Goal: Information Seeking & Learning: Learn about a topic

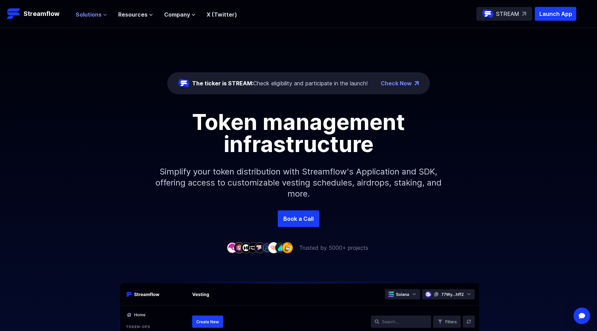
click at [78, 13] on span "Solutions" at bounding box center [89, 14] width 26 height 8
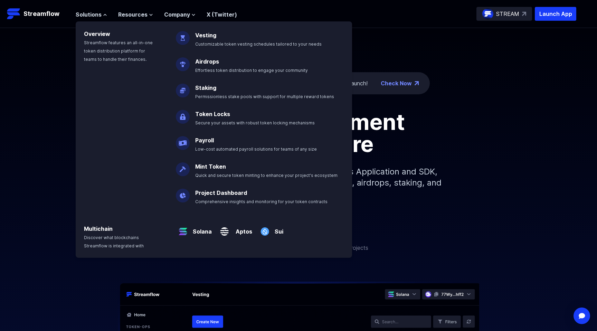
click at [418, 221] on div "Book a Call" at bounding box center [298, 218] width 597 height 17
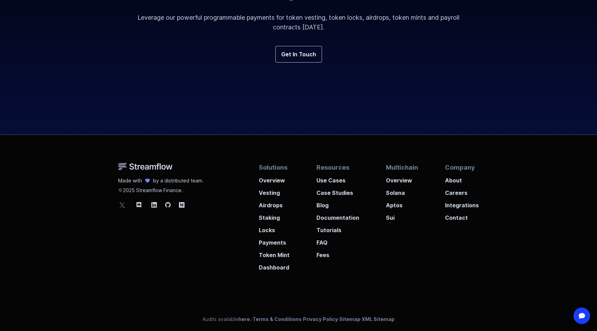
scroll to position [2549, 0]
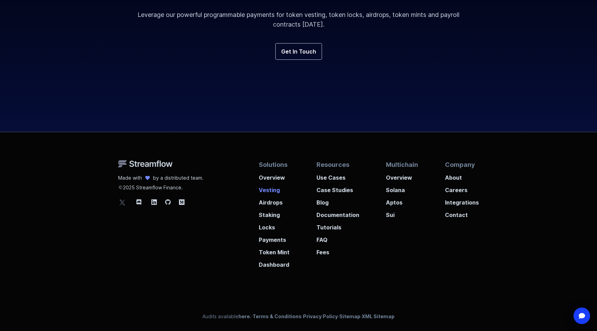
click at [268, 191] on p "Vesting" at bounding box center [274, 188] width 31 height 12
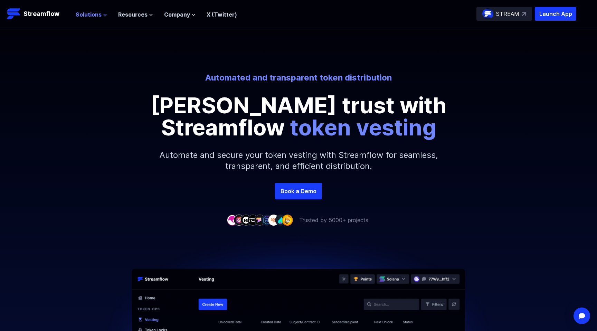
click at [92, 15] on span "Solutions" at bounding box center [89, 14] width 26 height 8
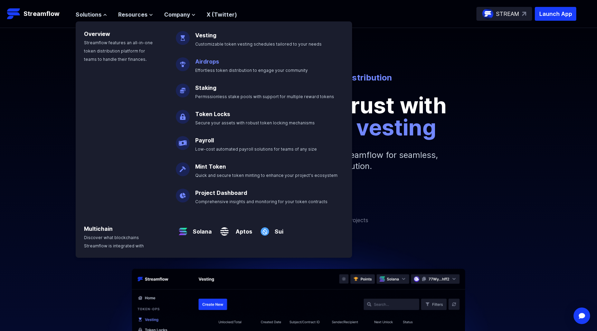
click at [224, 63] on p "Airdrops Effortless token distribution to engage your community" at bounding box center [256, 63] width 131 height 22
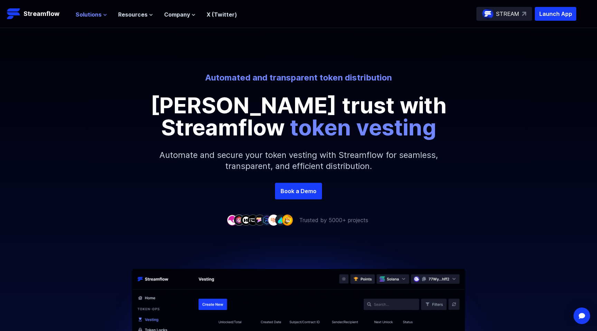
click at [81, 12] on span "Solutions" at bounding box center [89, 14] width 26 height 8
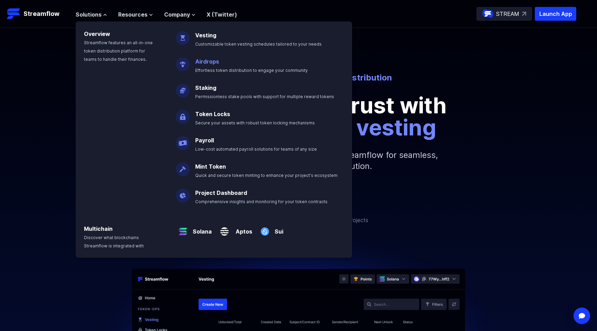
click at [198, 60] on link "Airdrops" at bounding box center [207, 61] width 24 height 7
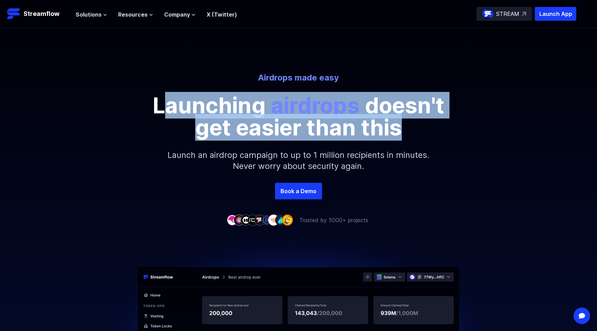
drag, startPoint x: 162, startPoint y: 117, endPoint x: 394, endPoint y: 129, distance: 232.2
click at [394, 129] on p "Launching airdrops doesn't get easier than this" at bounding box center [298, 116] width 311 height 44
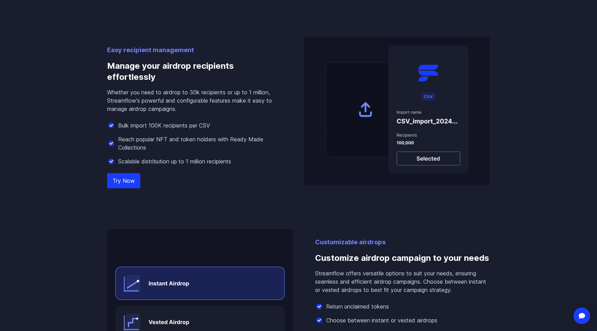
scroll to position [483, 0]
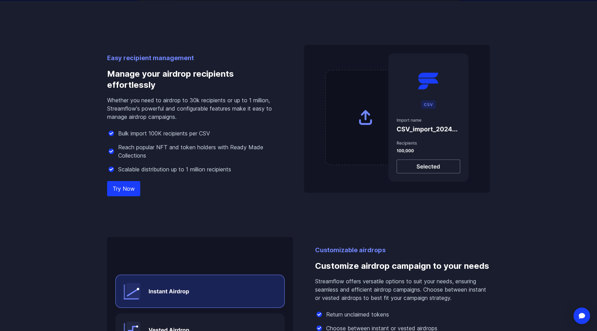
drag, startPoint x: 259, startPoint y: 186, endPoint x: 175, endPoint y: 223, distance: 92.5
click at [175, 223] on div "Easy recipient management Manage your airdrop recipients effortlessly Whether y…" at bounding box center [299, 193] width 394 height 384
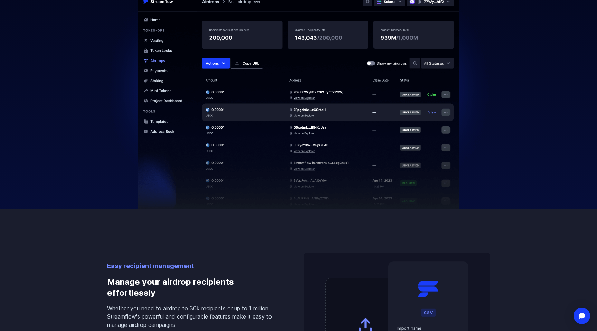
scroll to position [0, 0]
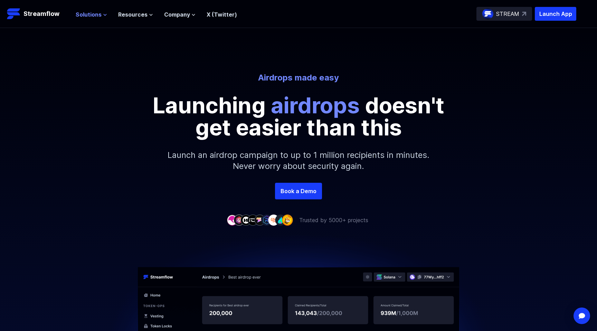
click at [95, 12] on span "Solutions" at bounding box center [89, 14] width 26 height 8
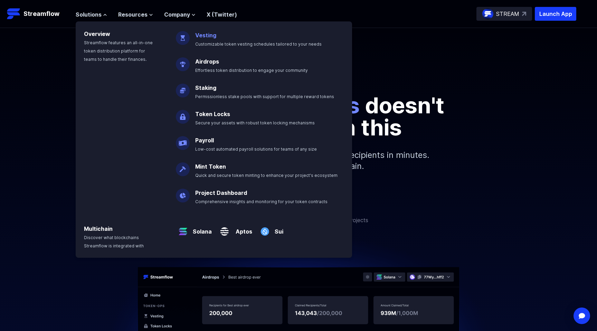
click at [207, 37] on link "Vesting" at bounding box center [205, 35] width 21 height 7
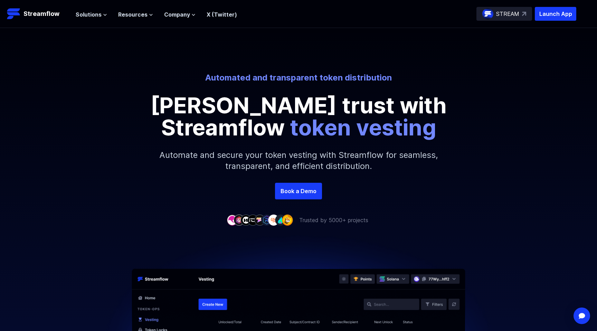
click at [90, 19] on div "Solutions Overview Streamflow features an all-in-one token distribution platfor…" at bounding box center [156, 14] width 161 height 14
click at [91, 18] on span "Solutions" at bounding box center [89, 14] width 26 height 8
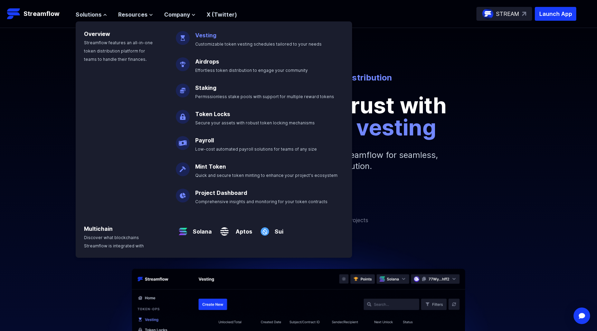
click at [204, 36] on link "Vesting" at bounding box center [205, 35] width 21 height 7
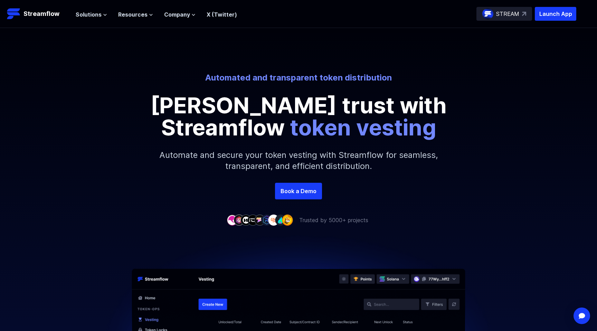
scroll to position [1, 0]
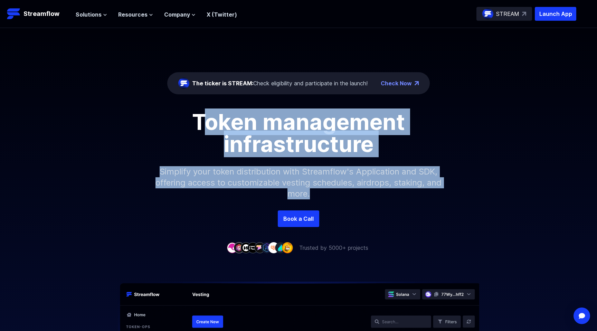
drag, startPoint x: 198, startPoint y: 125, endPoint x: 413, endPoint y: 209, distance: 230.2
click at [413, 209] on div "Token management infrastructure Simplify your token distribution with Streamflo…" at bounding box center [298, 161] width 597 height 100
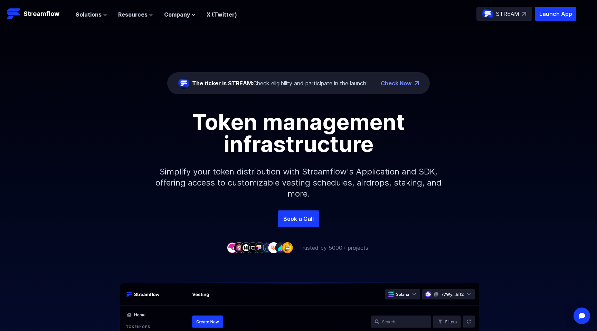
click at [91, 9] on nav "Solutions Overview Streamflow features an all-in-one token distribution platfor…" at bounding box center [156, 13] width 161 height 9
click at [97, 15] on span "Solutions" at bounding box center [89, 14] width 26 height 8
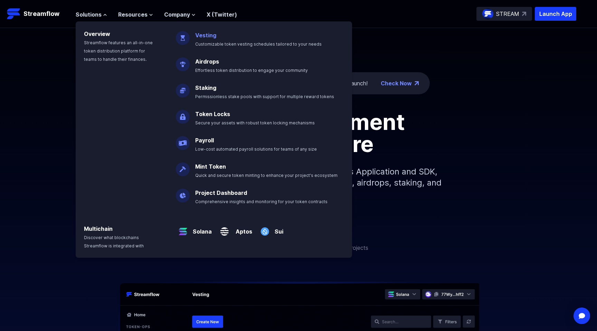
click at [232, 42] on span "Customizable token vesting schedules tailored to your needs" at bounding box center [258, 43] width 126 height 5
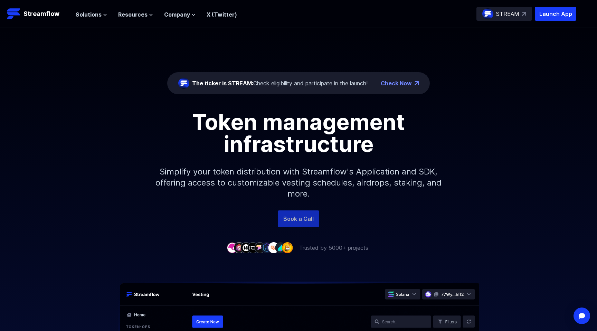
click at [304, 214] on link "Book a Call" at bounding box center [298, 218] width 41 height 17
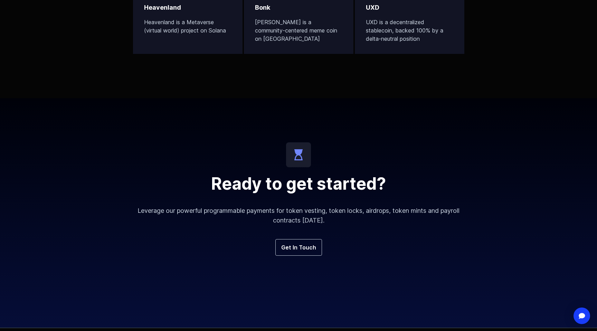
scroll to position [2549, 0]
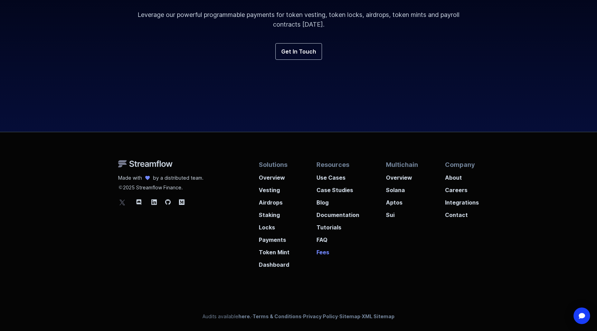
click at [324, 255] on p "Fees" at bounding box center [338, 250] width 43 height 12
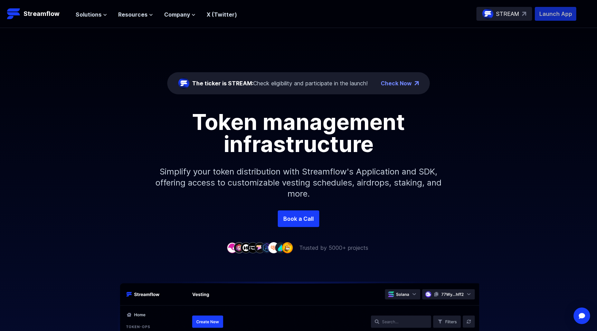
click at [544, 7] on p "Launch App" at bounding box center [555, 14] width 41 height 14
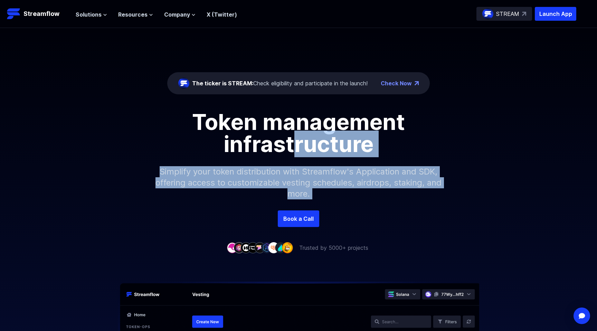
drag, startPoint x: 398, startPoint y: 214, endPoint x: 298, endPoint y: 137, distance: 125.7
click at [298, 137] on div "The ticker is STREAM: Check eligibility and participate in the launch! Check No…" at bounding box center [298, 140] width 597 height 224
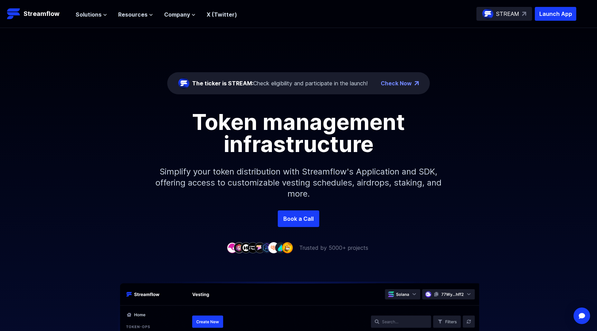
click at [85, 10] on nav "Solutions Overview Streamflow features an all-in-one token distribution platfor…" at bounding box center [156, 13] width 161 height 9
click at [86, 11] on span "Solutions" at bounding box center [89, 14] width 26 height 8
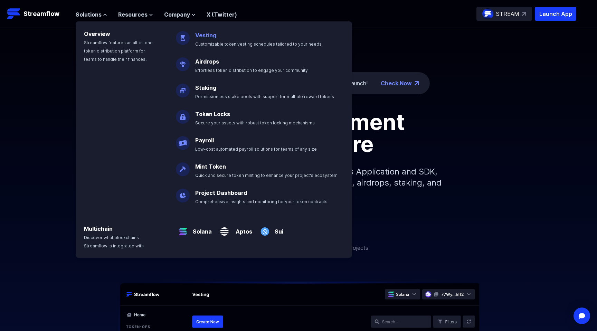
click at [233, 42] on span "Customizable token vesting schedules tailored to your needs" at bounding box center [258, 43] width 126 height 5
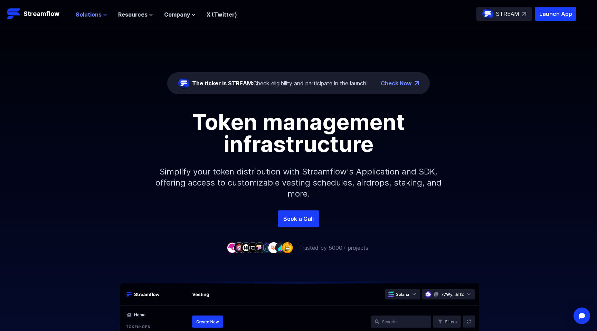
click at [95, 16] on span "Solutions" at bounding box center [89, 14] width 26 height 8
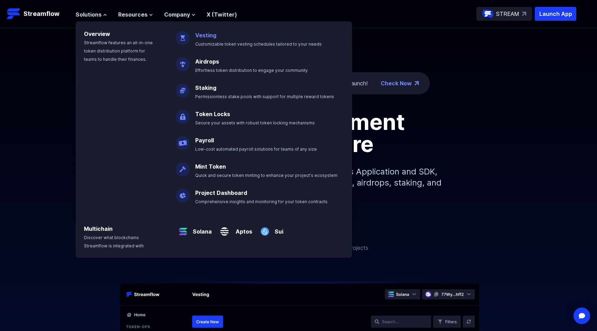
click at [201, 39] on p "Vesting Customizable token vesting schedules tailored to your needs" at bounding box center [263, 37] width 144 height 22
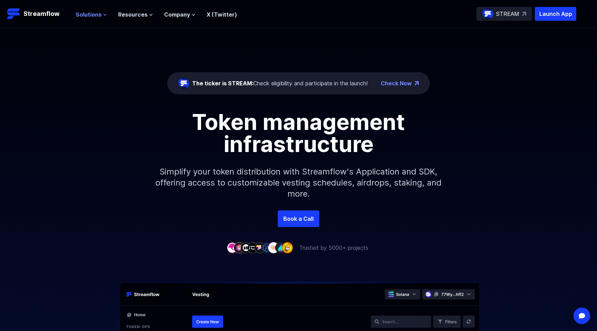
click at [97, 12] on span "Solutions" at bounding box center [89, 14] width 26 height 8
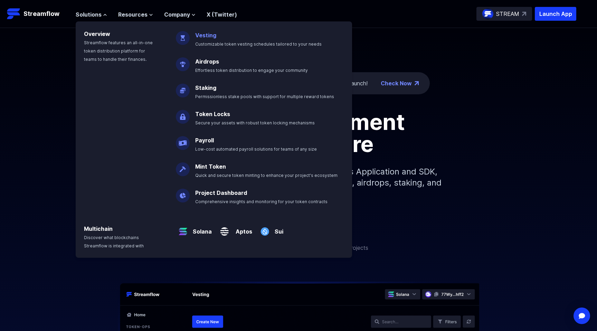
click at [200, 35] on link "Vesting" at bounding box center [205, 35] width 21 height 7
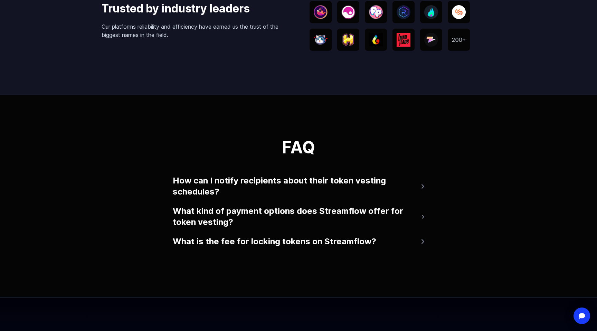
scroll to position [1653, 0]
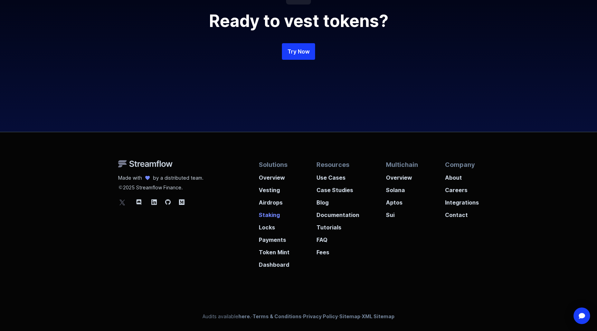
click at [274, 218] on p "Staking" at bounding box center [274, 213] width 31 height 12
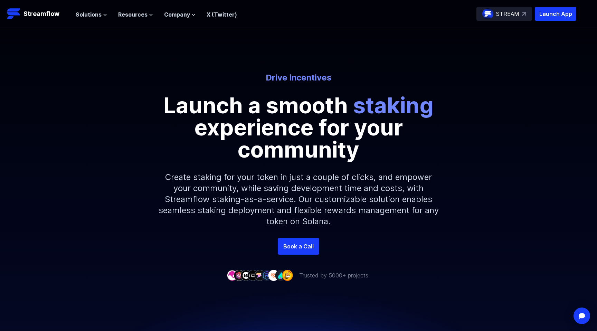
scroll to position [53, 0]
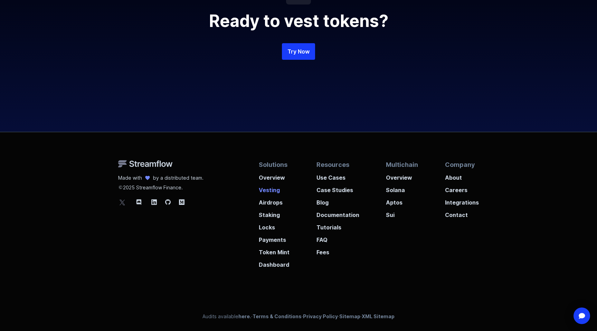
click at [265, 183] on p "Vesting" at bounding box center [274, 188] width 31 height 12
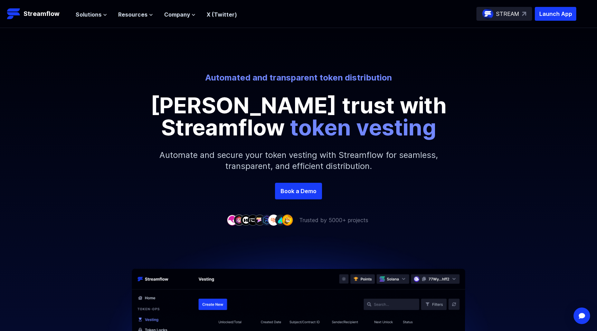
click at [416, 120] on p "Foster trust with Streamflow token vesting" at bounding box center [298, 116] width 311 height 44
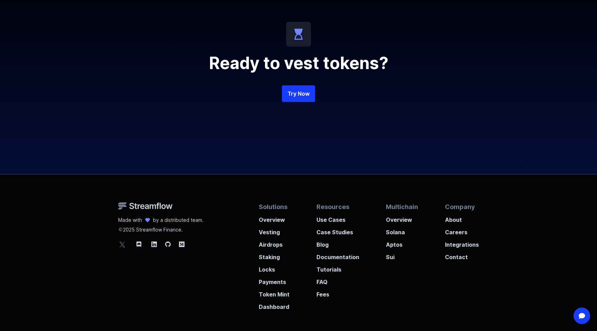
scroll to position [1653, 0]
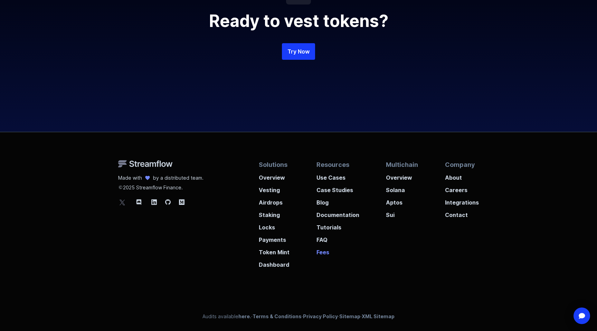
click at [322, 252] on p "Fees" at bounding box center [338, 250] width 43 height 12
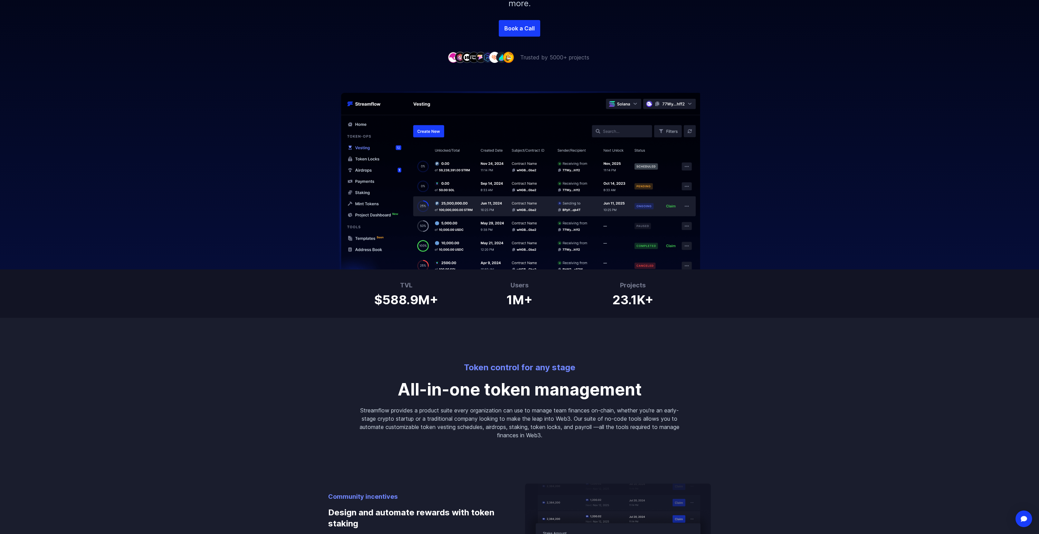
scroll to position [523, 0]
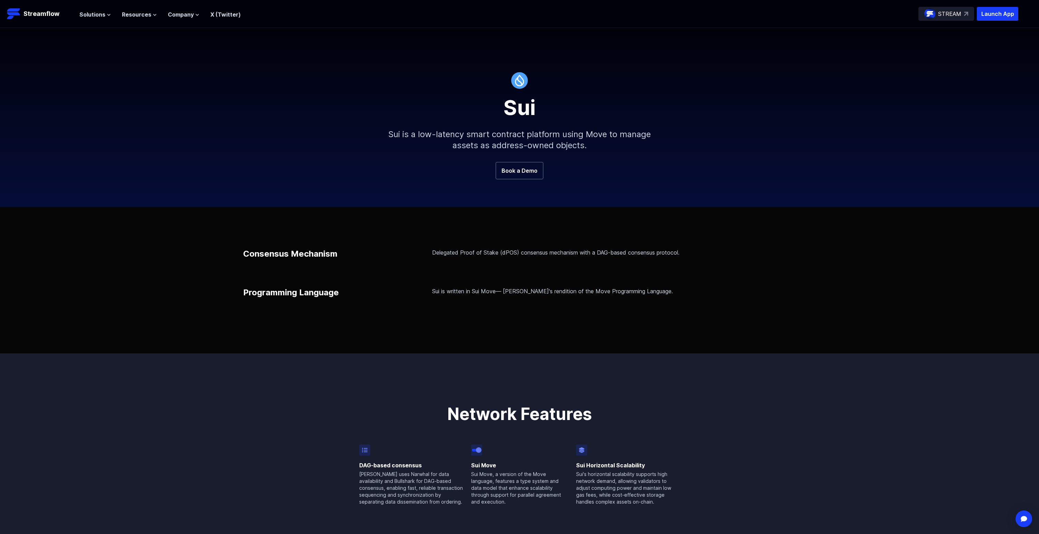
click at [689, 114] on div "Sui" at bounding box center [520, 103] width 394 height 29
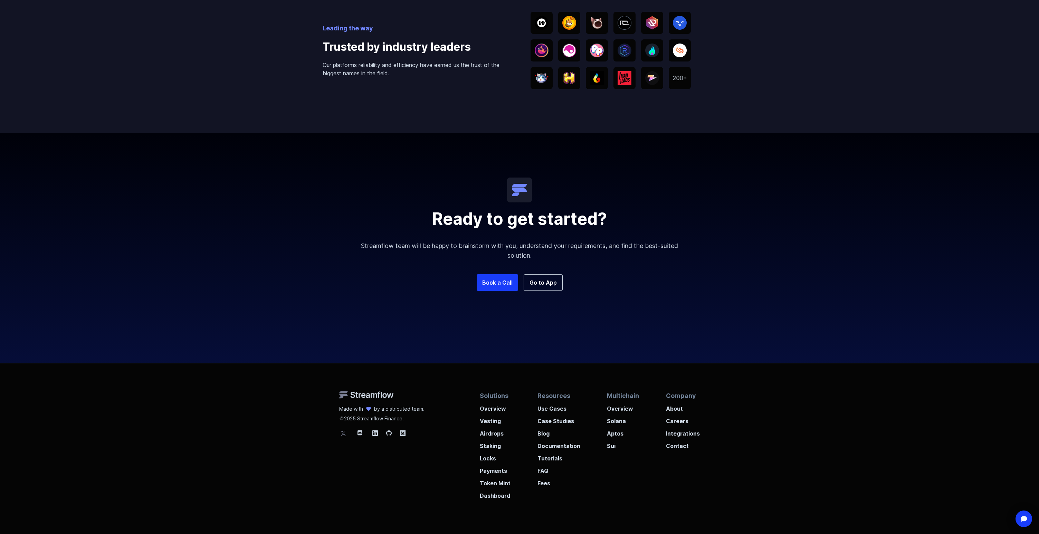
scroll to position [1015, 0]
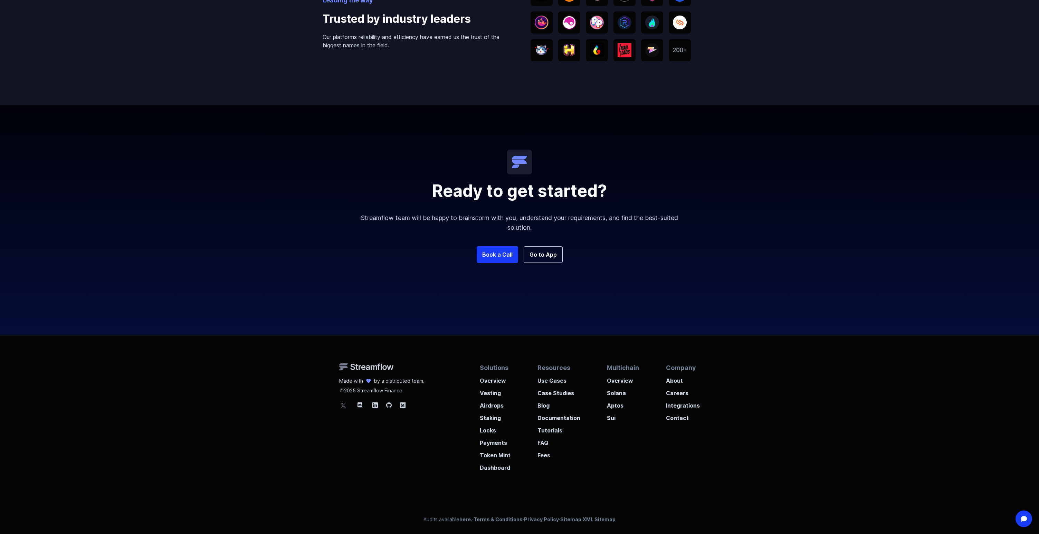
click at [642, 316] on div "Ready to get started? Streamflow team will be happy to brainstorm with you, und…" at bounding box center [520, 219] width 332 height 229
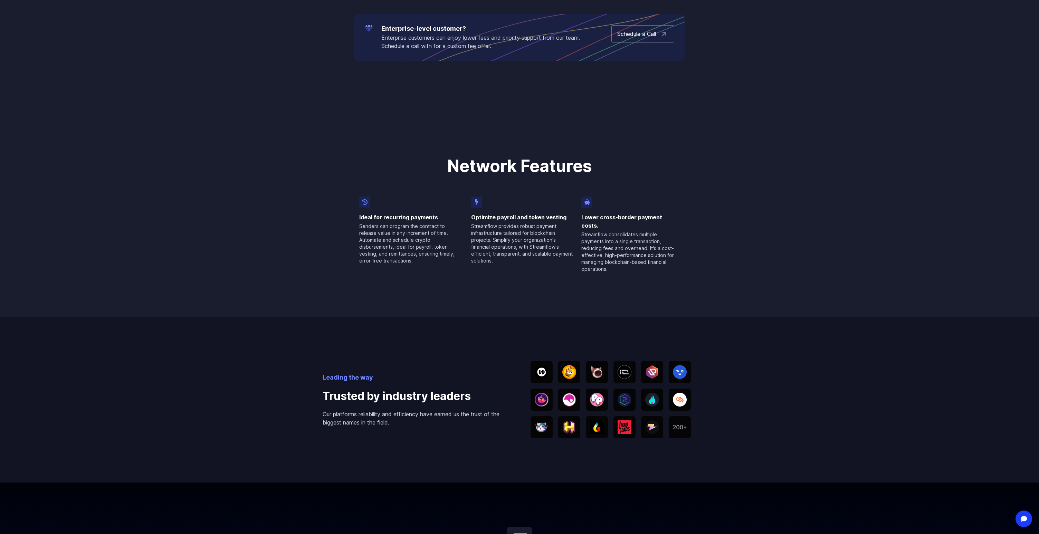
scroll to position [1356, 0]
